Goal: Task Accomplishment & Management: Use online tool/utility

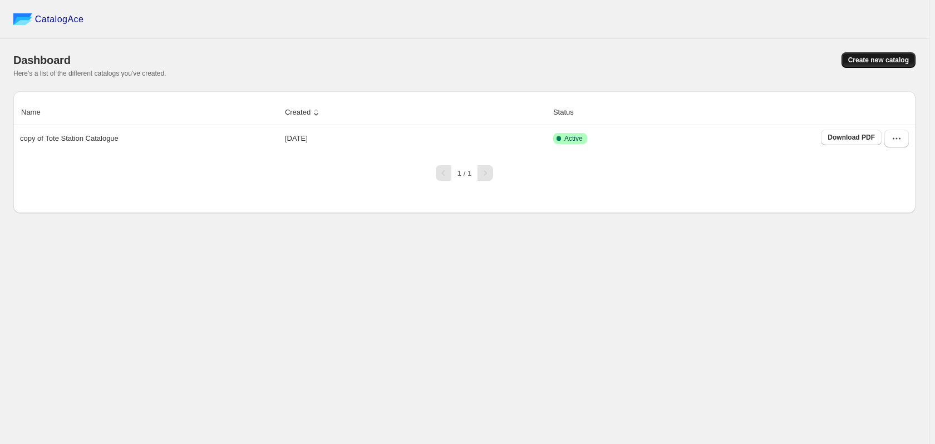
click at [874, 66] on button "Create new catalog" at bounding box center [879, 60] width 74 height 16
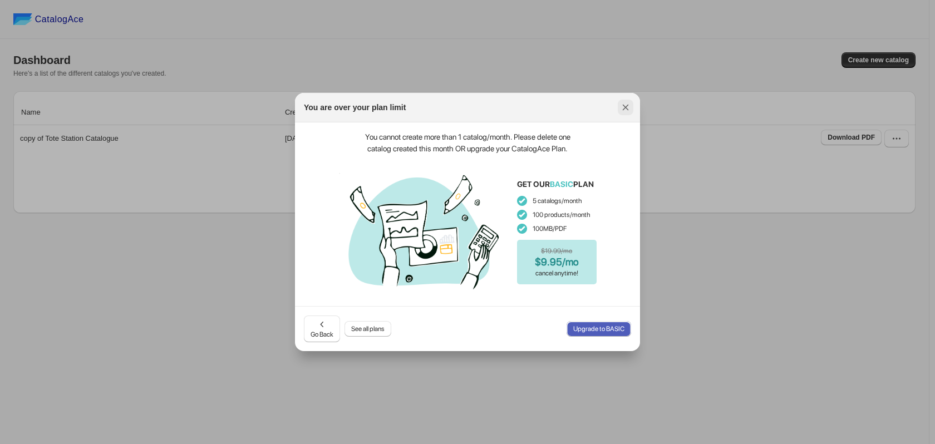
click at [623, 105] on icon ":rj:" at bounding box center [626, 108] width 6 height 6
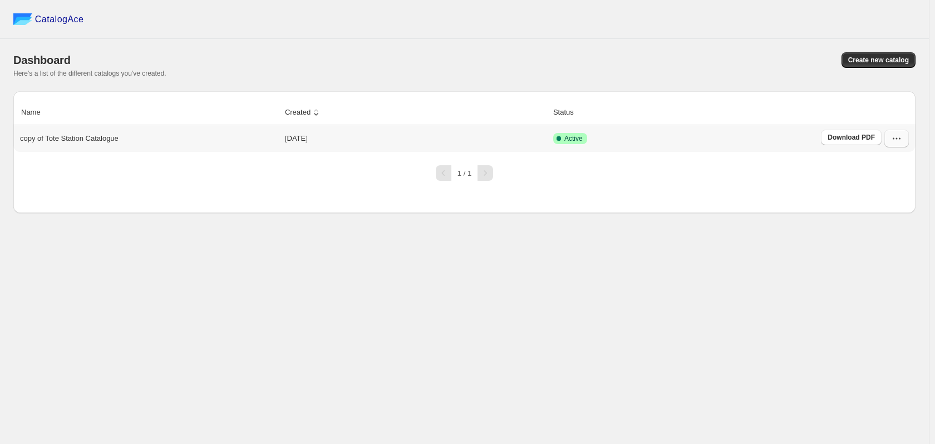
click at [889, 140] on button "button" at bounding box center [896, 139] width 24 height 18
click at [913, 272] on span "Delete" at bounding box center [895, 277] width 57 height 11
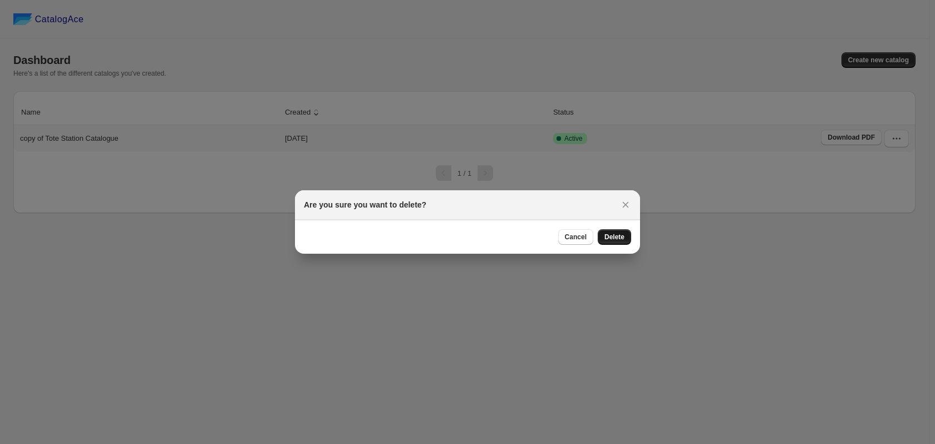
click at [612, 241] on span "Delete" at bounding box center [614, 237] width 20 height 9
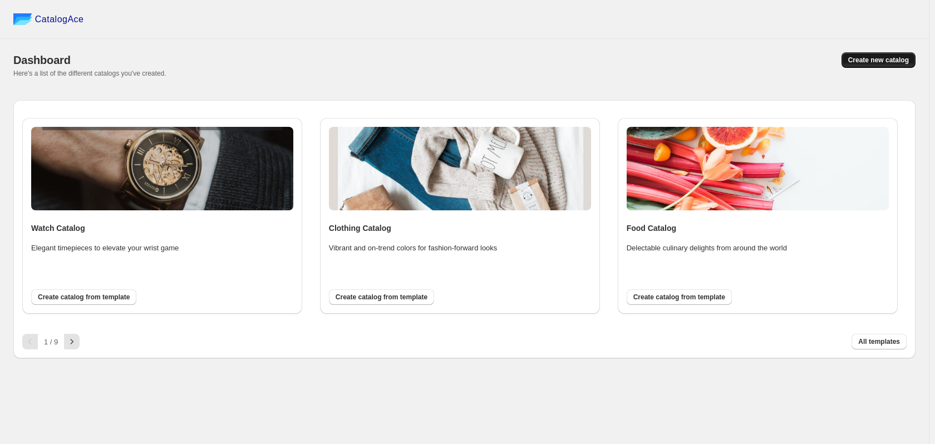
click at [864, 65] on button "Create new catalog" at bounding box center [879, 60] width 74 height 16
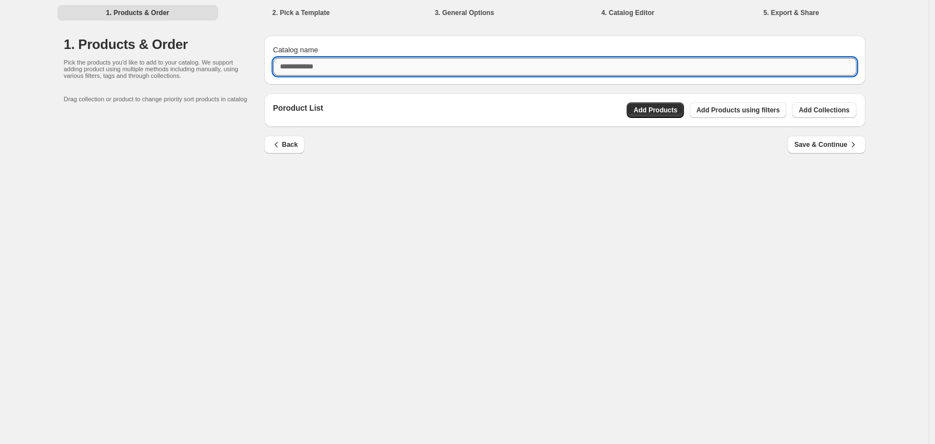
click at [595, 66] on input "Catalog name" at bounding box center [564, 67] width 583 height 18
type input "*******"
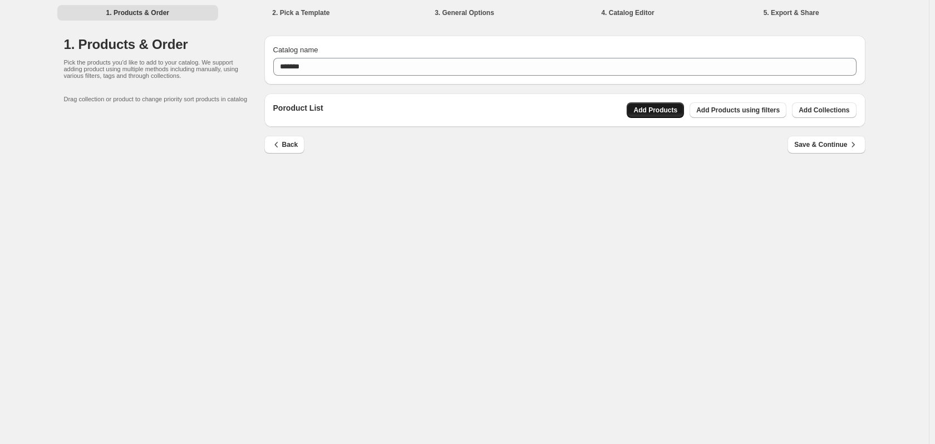
click at [675, 108] on span "Add Products" at bounding box center [655, 110] width 44 height 9
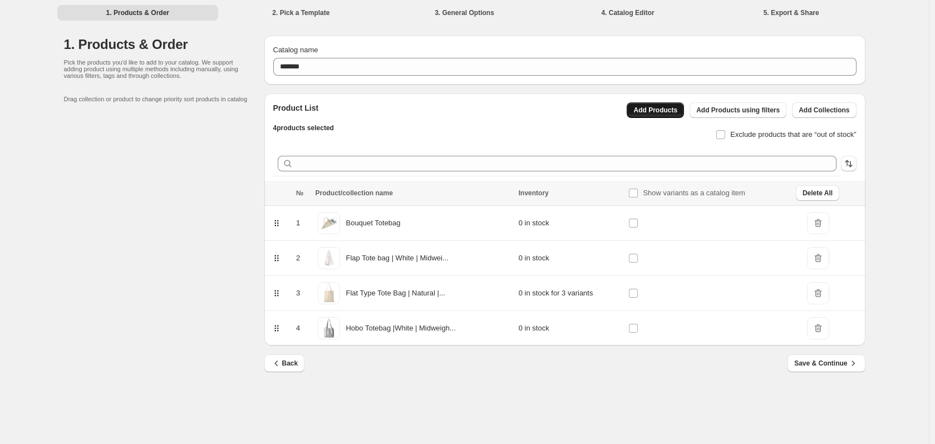
click at [653, 117] on button "Add Products" at bounding box center [655, 110] width 57 height 16
click at [806, 354] on div "Back Save & Continue" at bounding box center [560, 359] width 610 height 27
click at [799, 359] on span "Save & Continue" at bounding box center [826, 363] width 64 height 11
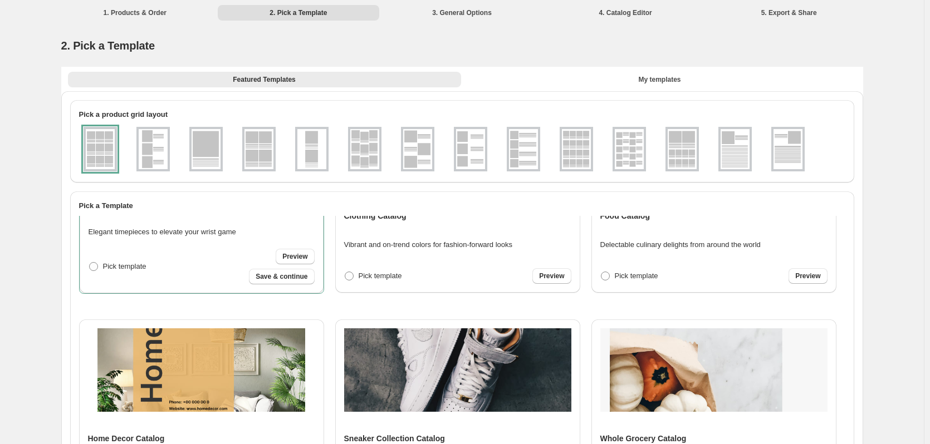
scroll to position [56, 0]
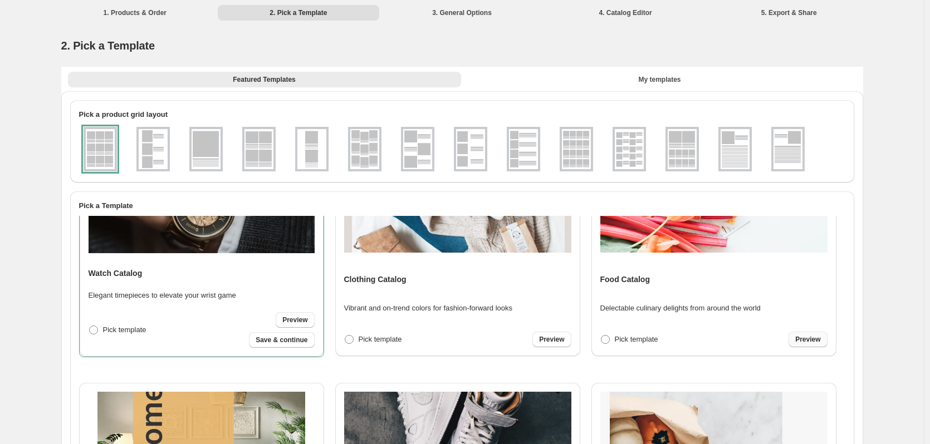
click at [790, 337] on link "Preview" at bounding box center [807, 340] width 38 height 16
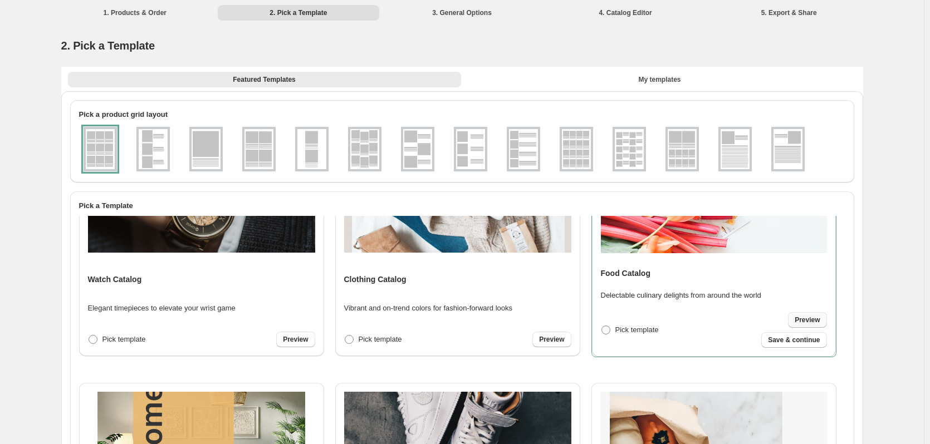
scroll to position [55, 0]
click at [544, 339] on span "Preview" at bounding box center [551, 340] width 25 height 9
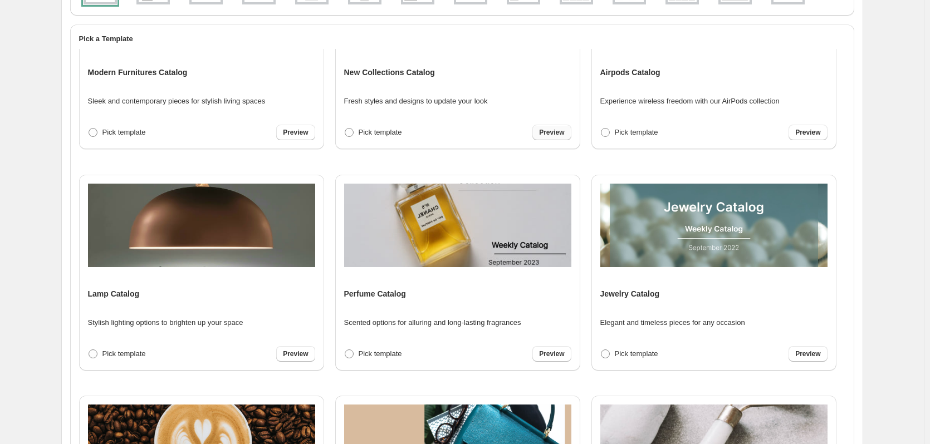
scroll to position [612, 0]
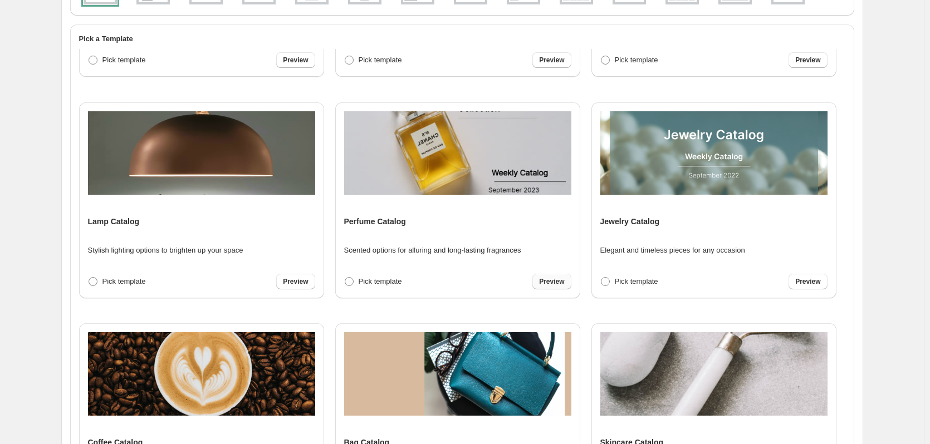
click at [547, 281] on span "Preview" at bounding box center [551, 281] width 25 height 9
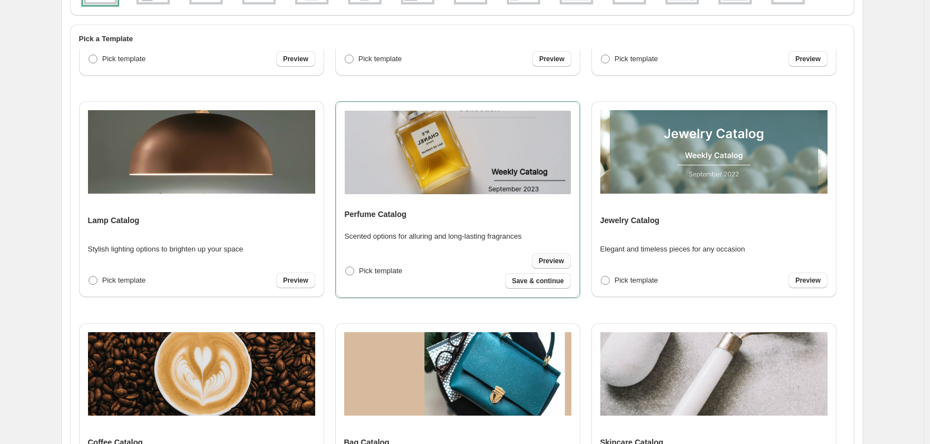
scroll to position [611, 0]
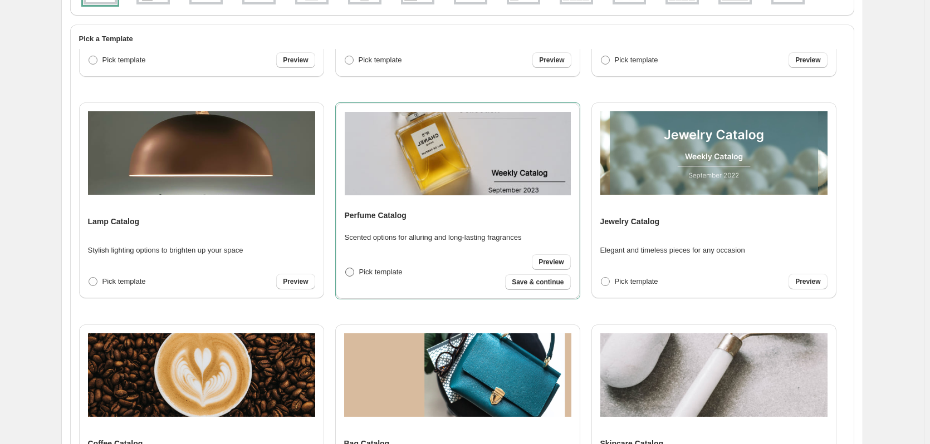
click at [369, 274] on span "Pick template" at bounding box center [380, 272] width 43 height 8
click at [521, 286] on span "Save & continue" at bounding box center [538, 282] width 52 height 9
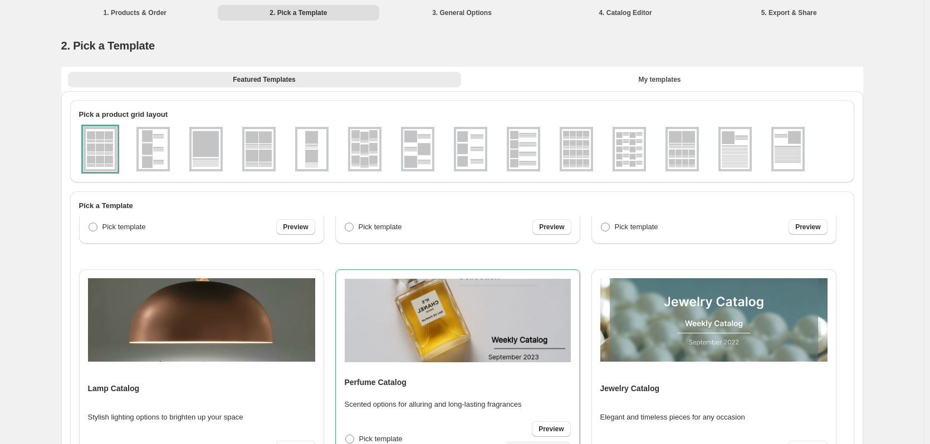
select select "**********"
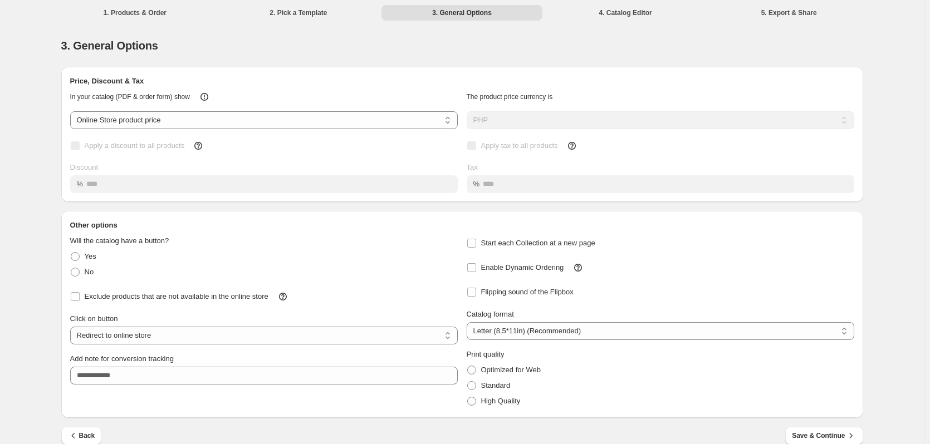
scroll to position [15, 0]
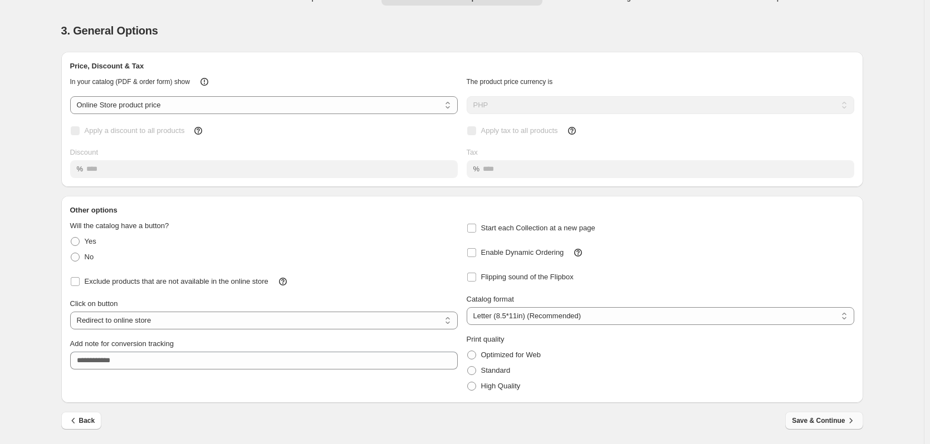
click at [793, 422] on button "Save & Continue" at bounding box center [823, 421] width 77 height 18
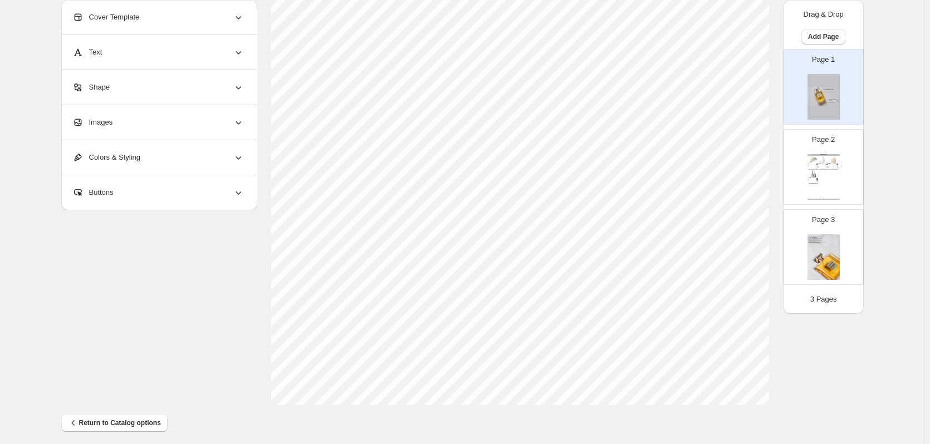
scroll to position [405, 0]
click at [804, 168] on div "Page 2 Perfume Catalog Bouquet Totebag Stock Quantity: 0 SKU: null Weight: 0 Ta…" at bounding box center [819, 162] width 70 height 75
type input "*"
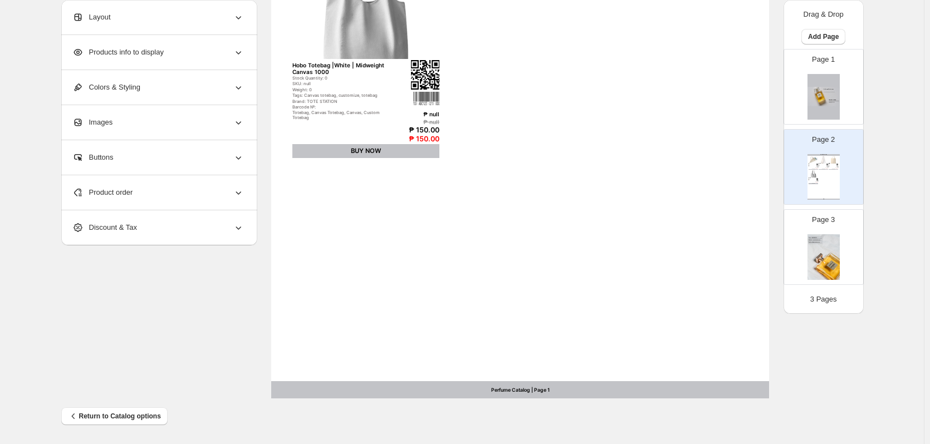
click at [349, 95] on div "Tags: Canvas totebag, customize, totebag" at bounding box center [343, 95] width 102 height 5
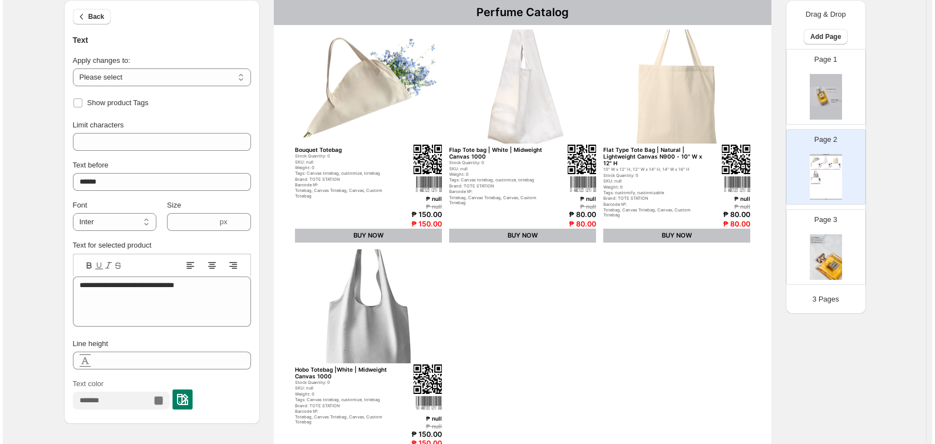
scroll to position [0, 0]
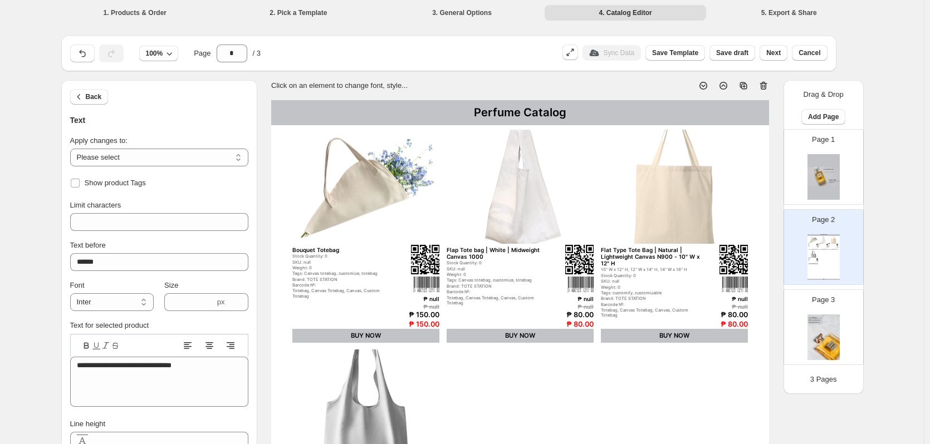
click at [788, 13] on li "5. Export & Share" at bounding box center [788, 12] width 161 height 16
click at [777, 51] on span "Next" at bounding box center [773, 52] width 14 height 9
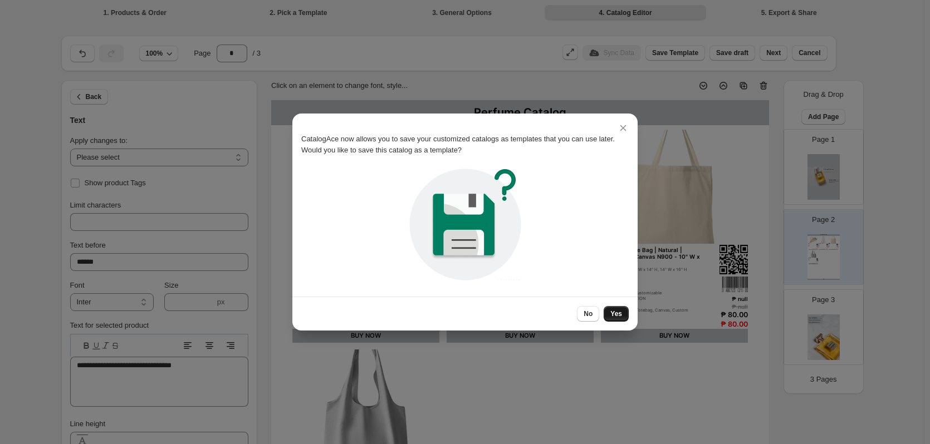
click at [614, 317] on span "Yes" at bounding box center [616, 313] width 12 height 9
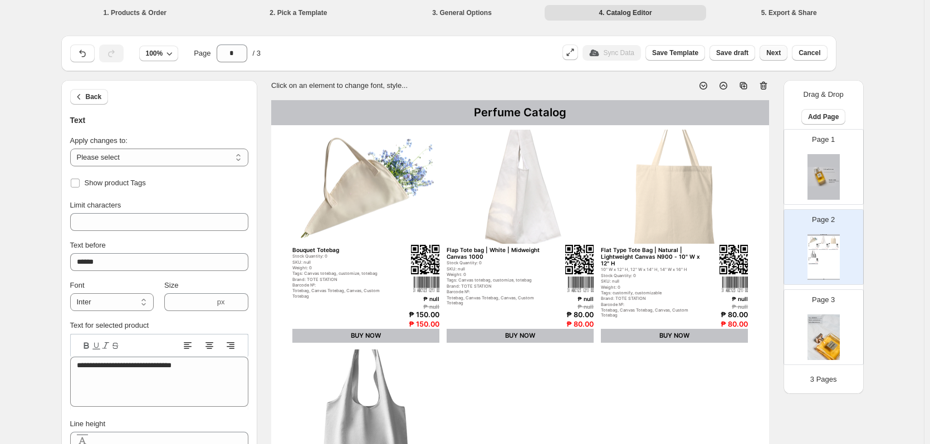
click at [780, 54] on span "Next" at bounding box center [773, 52] width 14 height 9
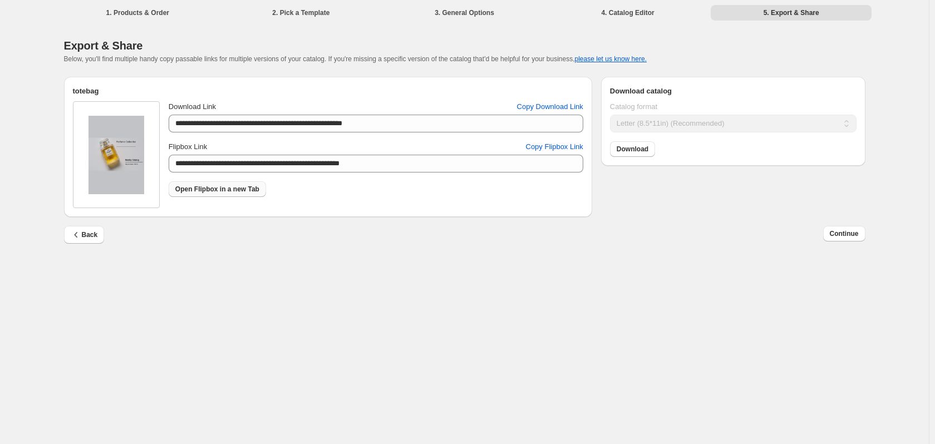
click at [226, 191] on span "Open Flipbox in a new Tab" at bounding box center [217, 189] width 84 height 9
click at [562, 112] on span "Copy Download Link" at bounding box center [550, 106] width 66 height 11
click at [848, 239] on button "Continue" at bounding box center [844, 234] width 42 height 16
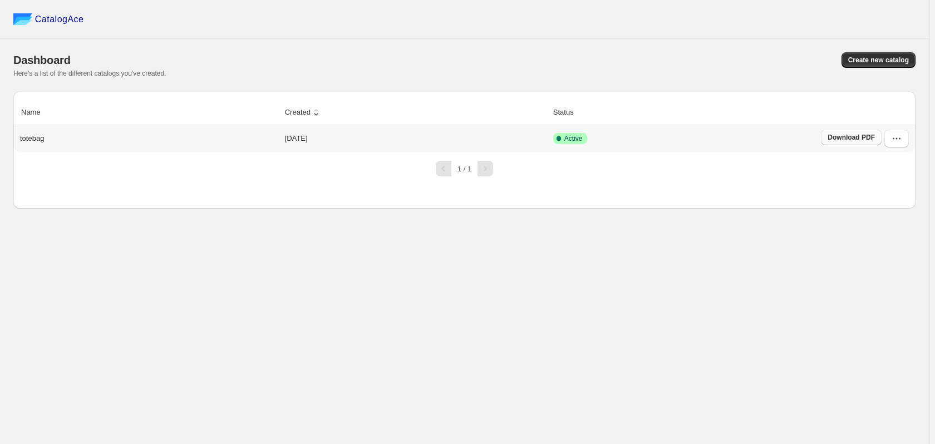
click at [866, 137] on span "Download PDF" at bounding box center [851, 137] width 47 height 9
